Goal: Information Seeking & Learning: Learn about a topic

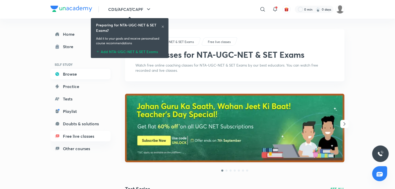
click at [57, 75] on icon at bounding box center [57, 74] width 4 height 4
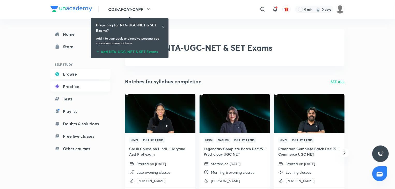
click at [80, 89] on link "Practice" at bounding box center [81, 86] width 60 height 10
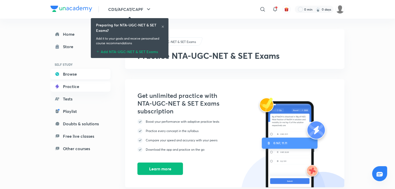
click at [80, 76] on link "Browse" at bounding box center [81, 74] width 60 height 10
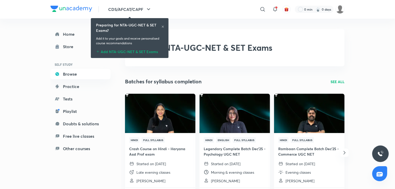
click at [162, 25] on icon at bounding box center [162, 26] width 3 height 3
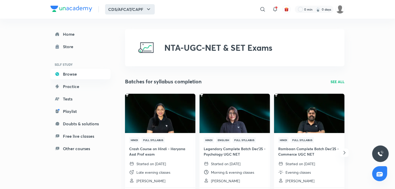
click at [148, 8] on icon "button" at bounding box center [149, 9] width 6 height 6
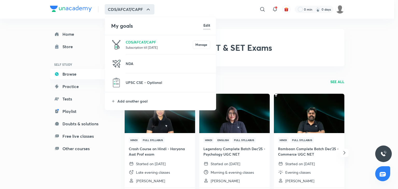
click at [148, 8] on div at bounding box center [199, 94] width 398 height 189
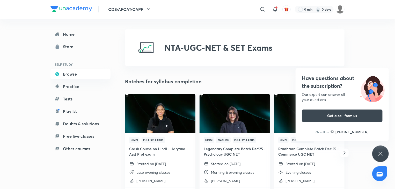
click at [381, 153] on icon at bounding box center [381, 154] width 6 height 6
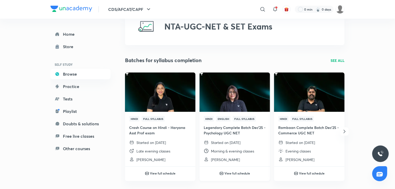
scroll to position [22, 0]
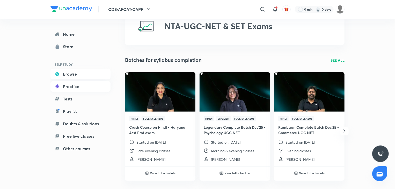
click at [78, 85] on link "Practice" at bounding box center [81, 86] width 60 height 10
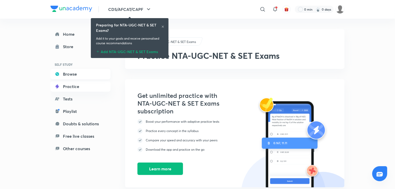
click at [73, 71] on link "Browse" at bounding box center [81, 74] width 60 height 10
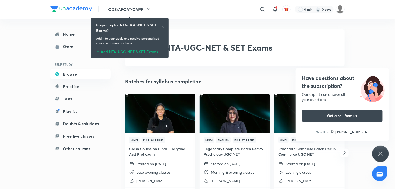
click at [163, 26] on icon at bounding box center [163, 27] width 2 height 2
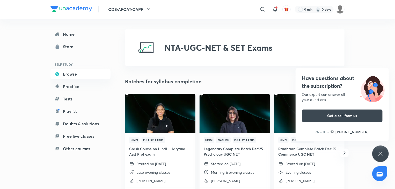
click at [378, 154] on icon at bounding box center [381, 154] width 6 height 6
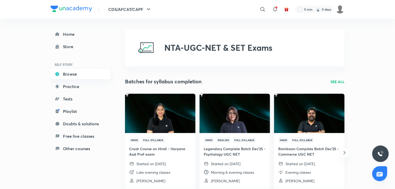
click at [65, 75] on link "Browse" at bounding box center [81, 74] width 60 height 10
click at [73, 33] on link "Home" at bounding box center [81, 34] width 60 height 10
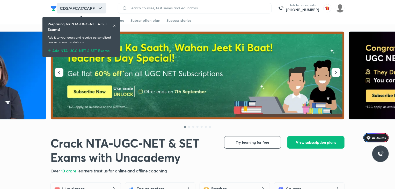
click at [101, 9] on icon "button" at bounding box center [100, 8] width 3 height 2
click at [98, 5] on icon "button" at bounding box center [100, 8] width 6 height 6
click at [99, 8] on icon "button" at bounding box center [100, 8] width 3 height 2
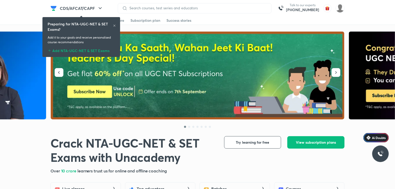
click at [114, 25] on icon at bounding box center [114, 25] width 3 height 3
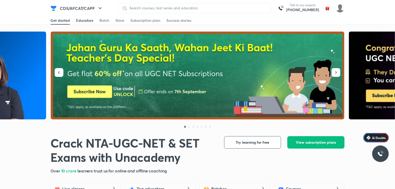
click at [86, 20] on div "Educators" at bounding box center [84, 20] width 17 height 5
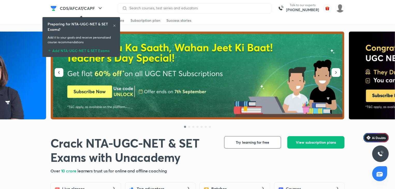
click at [114, 24] on icon at bounding box center [114, 25] width 3 height 3
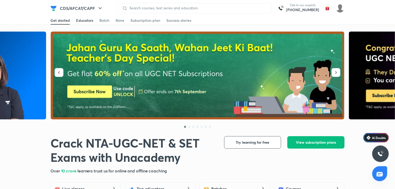
click at [83, 18] on link "Educators" at bounding box center [84, 20] width 17 height 8
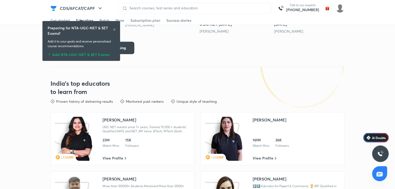
scroll to position [798, 0]
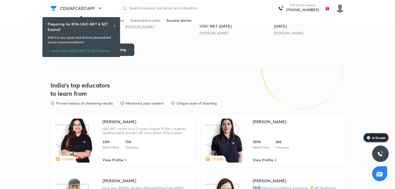
click at [178, 17] on link "Success stories" at bounding box center [179, 20] width 25 height 8
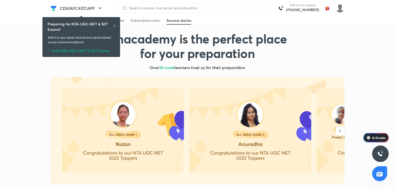
click at [115, 25] on icon at bounding box center [114, 25] width 3 height 3
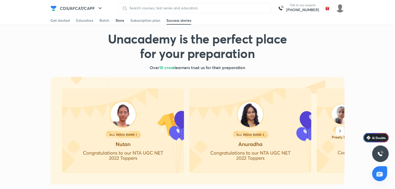
click at [119, 19] on div "Store" at bounding box center [120, 20] width 9 height 5
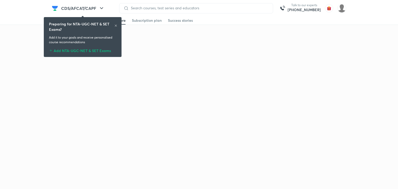
click at [116, 27] on icon at bounding box center [115, 25] width 3 height 3
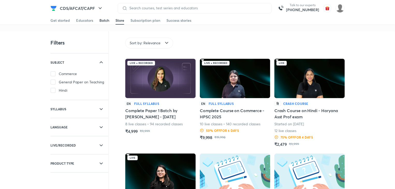
click at [108, 22] on div "Batch" at bounding box center [105, 20] width 10 height 5
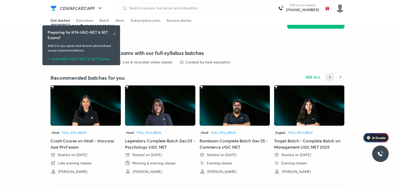
scroll to position [1137, 0]
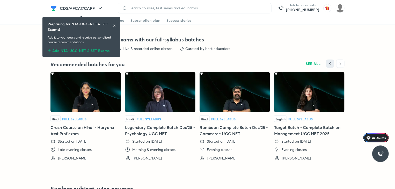
click at [115, 26] on icon at bounding box center [114, 25] width 3 height 3
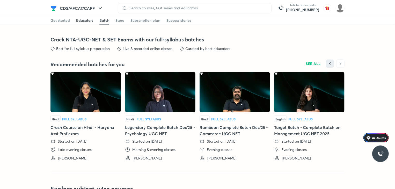
click at [90, 19] on div "Educators" at bounding box center [84, 20] width 17 height 5
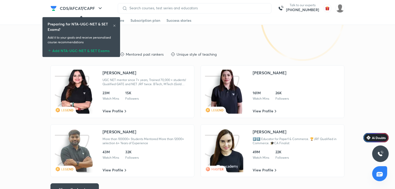
scroll to position [845, 0]
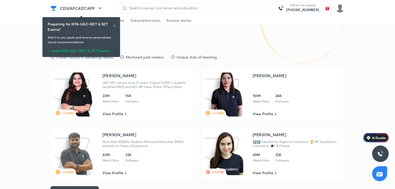
click at [115, 26] on icon at bounding box center [115, 26] width 2 height 2
click at [113, 25] on icon at bounding box center [114, 25] width 3 height 3
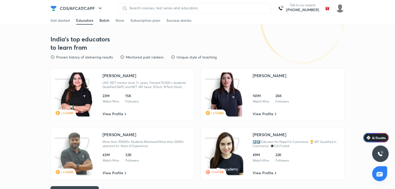
click at [107, 23] on div "Batch" at bounding box center [105, 20] width 10 height 5
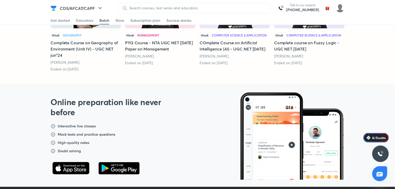
scroll to position [1373, 0]
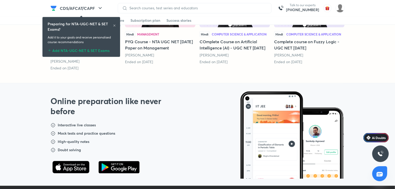
click at [115, 25] on icon at bounding box center [114, 25] width 3 height 3
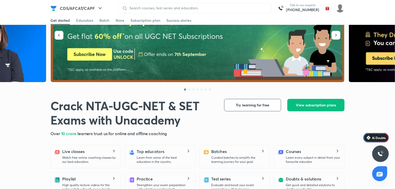
scroll to position [0, 0]
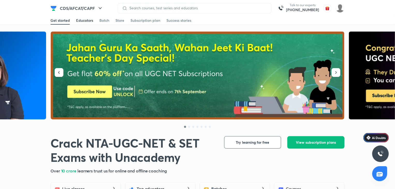
click at [83, 23] on div "Educators" at bounding box center [84, 20] width 17 height 5
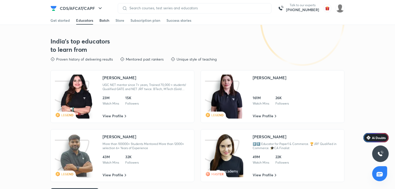
scroll to position [845, 0]
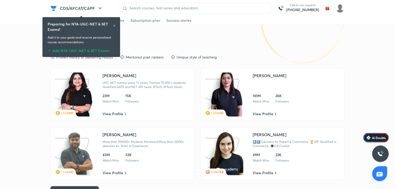
click at [115, 24] on icon at bounding box center [114, 25] width 3 height 3
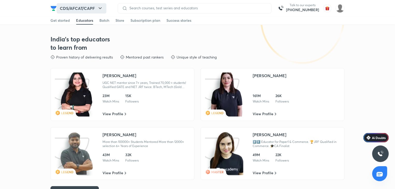
click at [99, 6] on icon "button" at bounding box center [100, 8] width 6 height 6
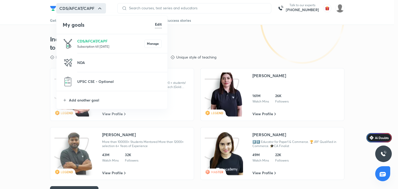
click at [99, 45] on p "Subscription till 16 Dec 2025" at bounding box center [110, 46] width 67 height 5
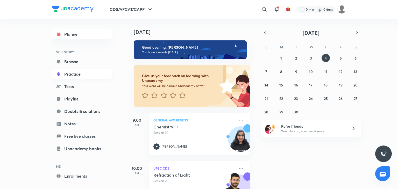
click at [68, 74] on link "Practice" at bounding box center [82, 74] width 60 height 10
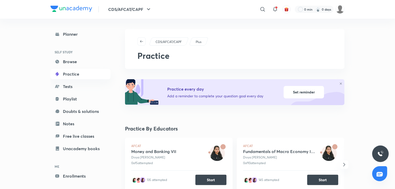
click at [73, 120] on link "Notes" at bounding box center [81, 124] width 60 height 10
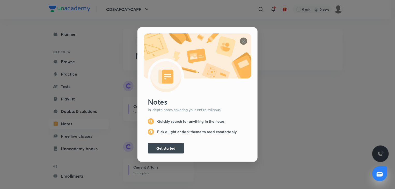
click at [242, 39] on img at bounding box center [243, 41] width 7 height 7
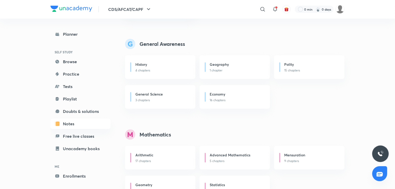
scroll to position [256, 0]
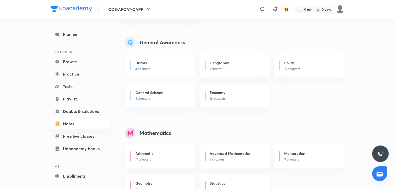
click at [158, 70] on p "4 chapters" at bounding box center [163, 69] width 54 height 5
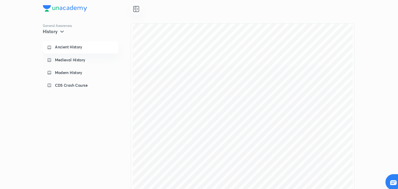
scroll to position [806, 0]
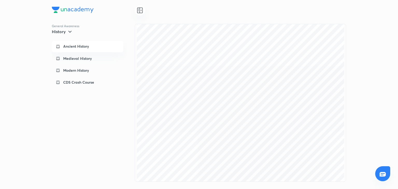
scroll to position [291, 0]
